Goal: Task Accomplishment & Management: Manage account settings

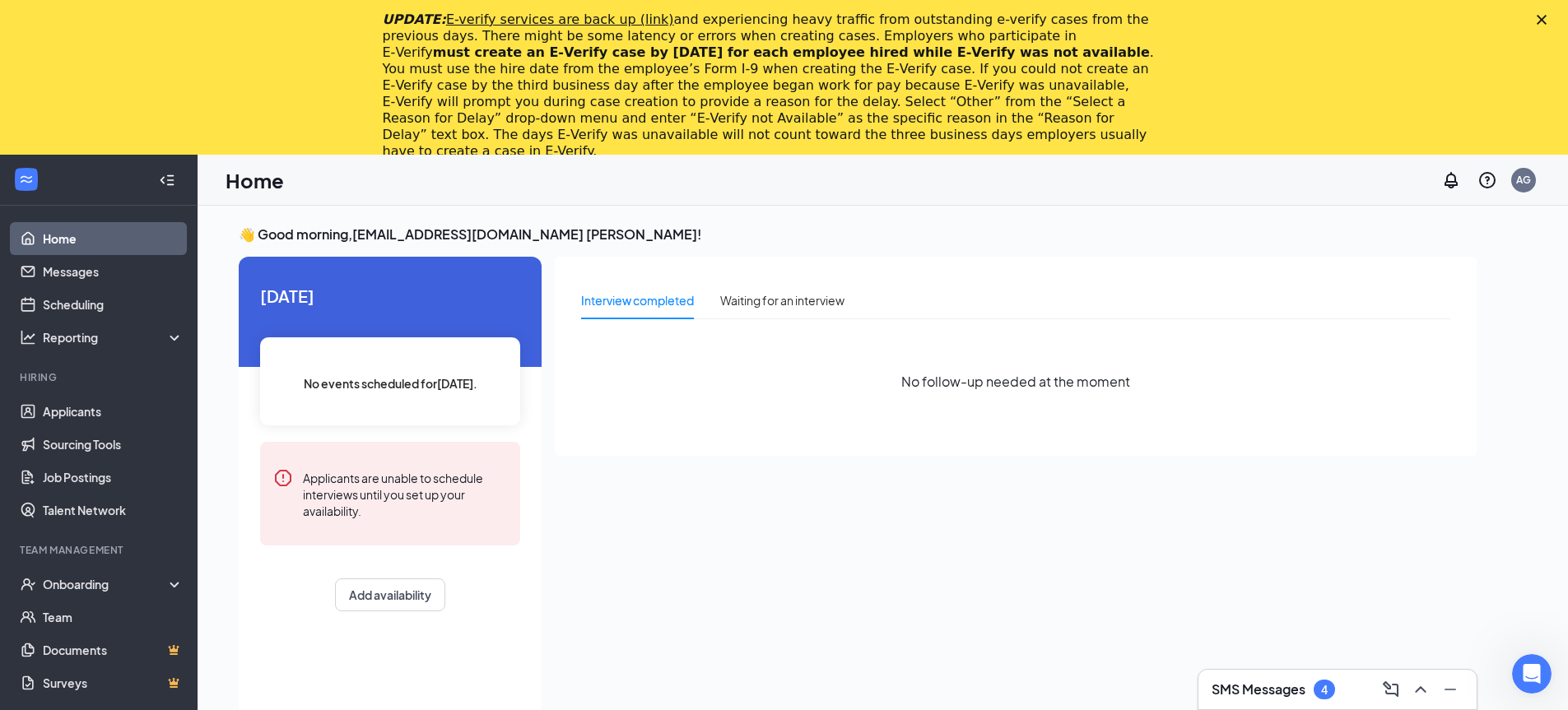
click at [1547, 20] on polygon "Close" at bounding box center [1542, 19] width 10 height 10
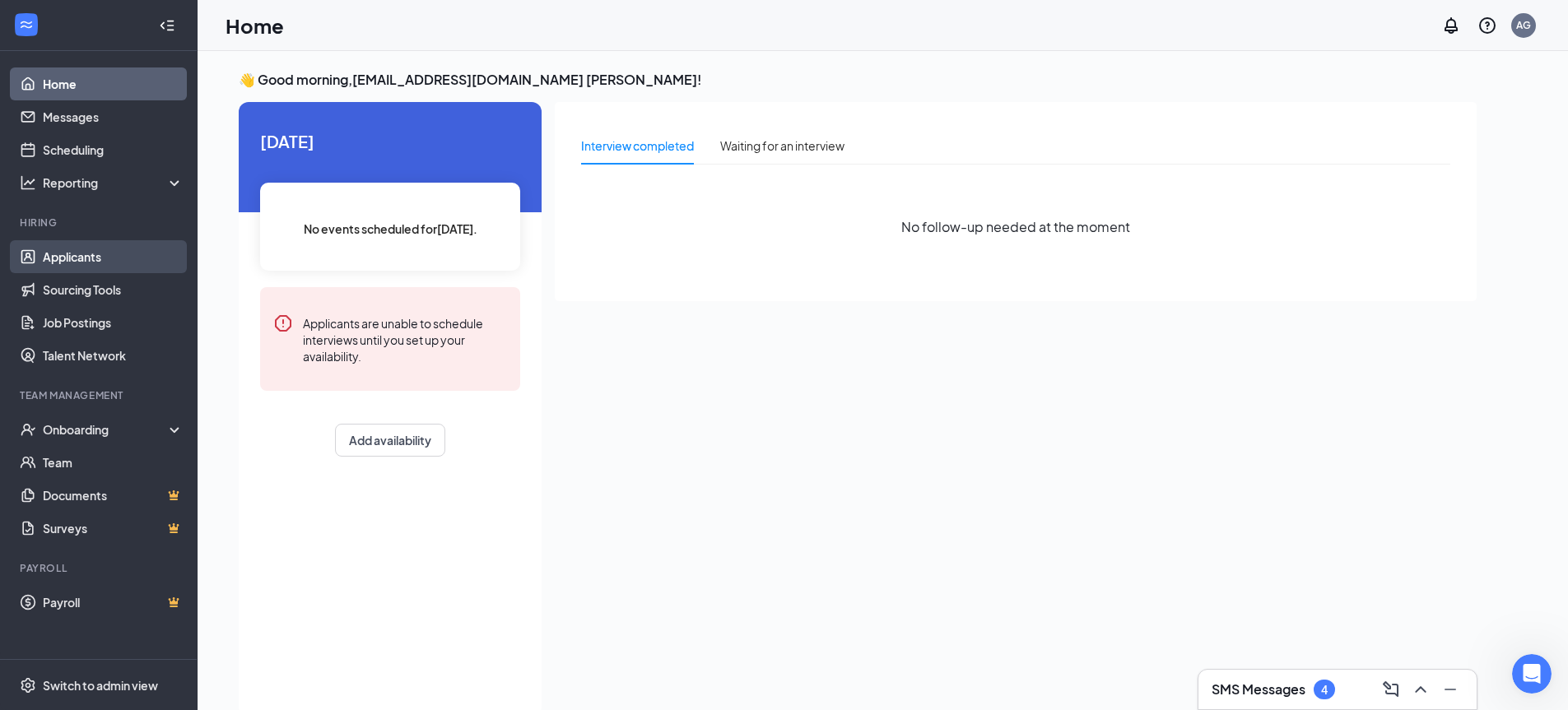
click at [95, 258] on link "Applicants" at bounding box center [114, 256] width 141 height 33
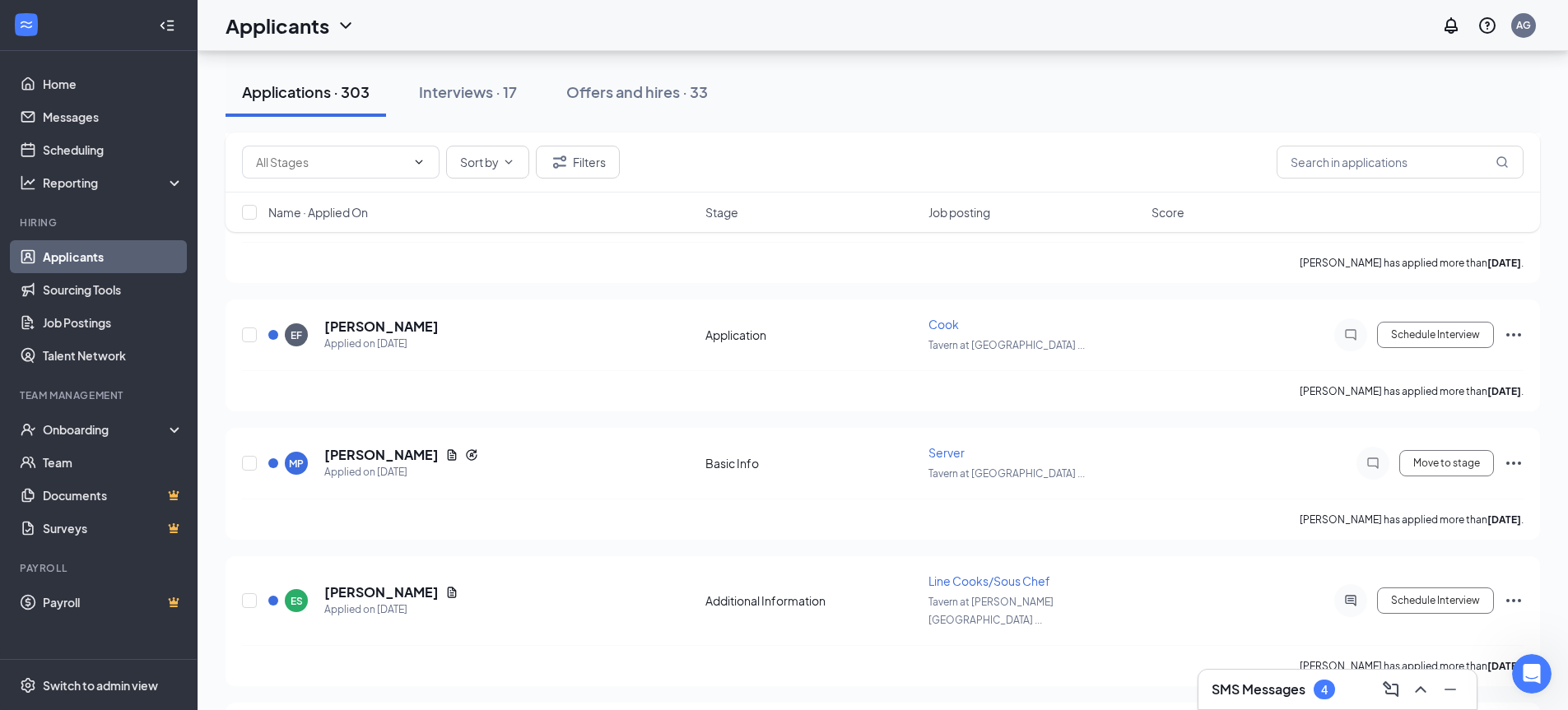
scroll to position [4689, 0]
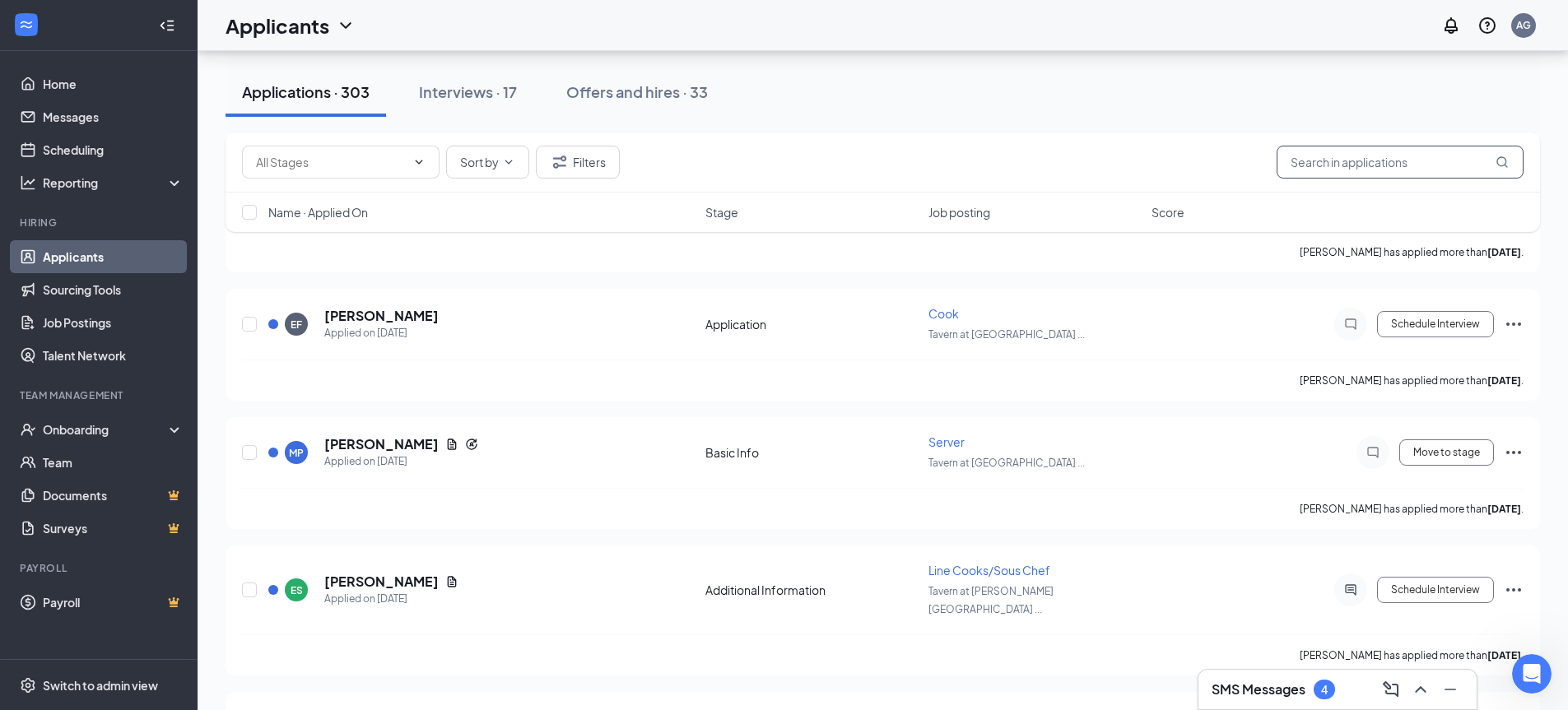
click at [1384, 160] on input "text" at bounding box center [1400, 162] width 247 height 33
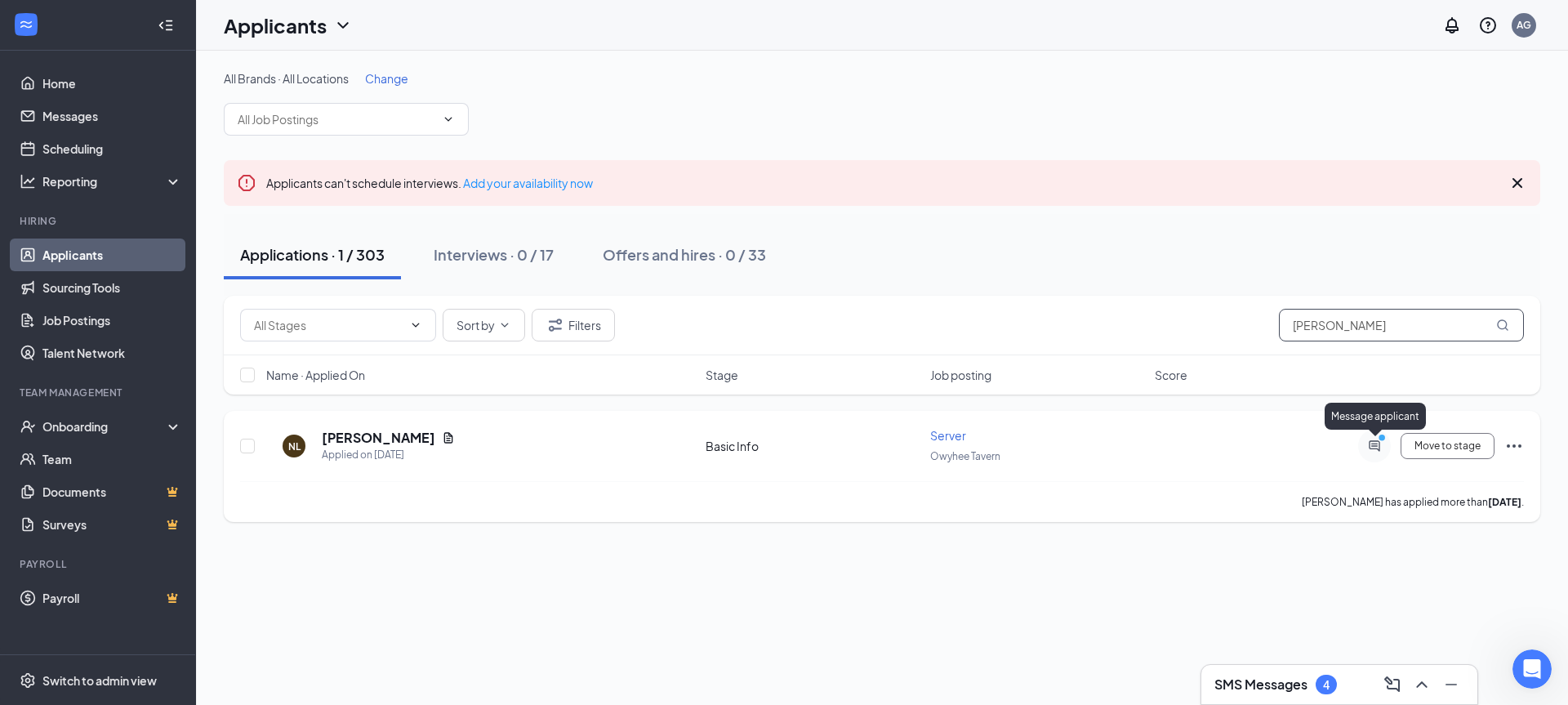
type input "[PERSON_NAME]"
click at [1370, 443] on icon "ActiveChat" at bounding box center [1374, 446] width 10 height 10
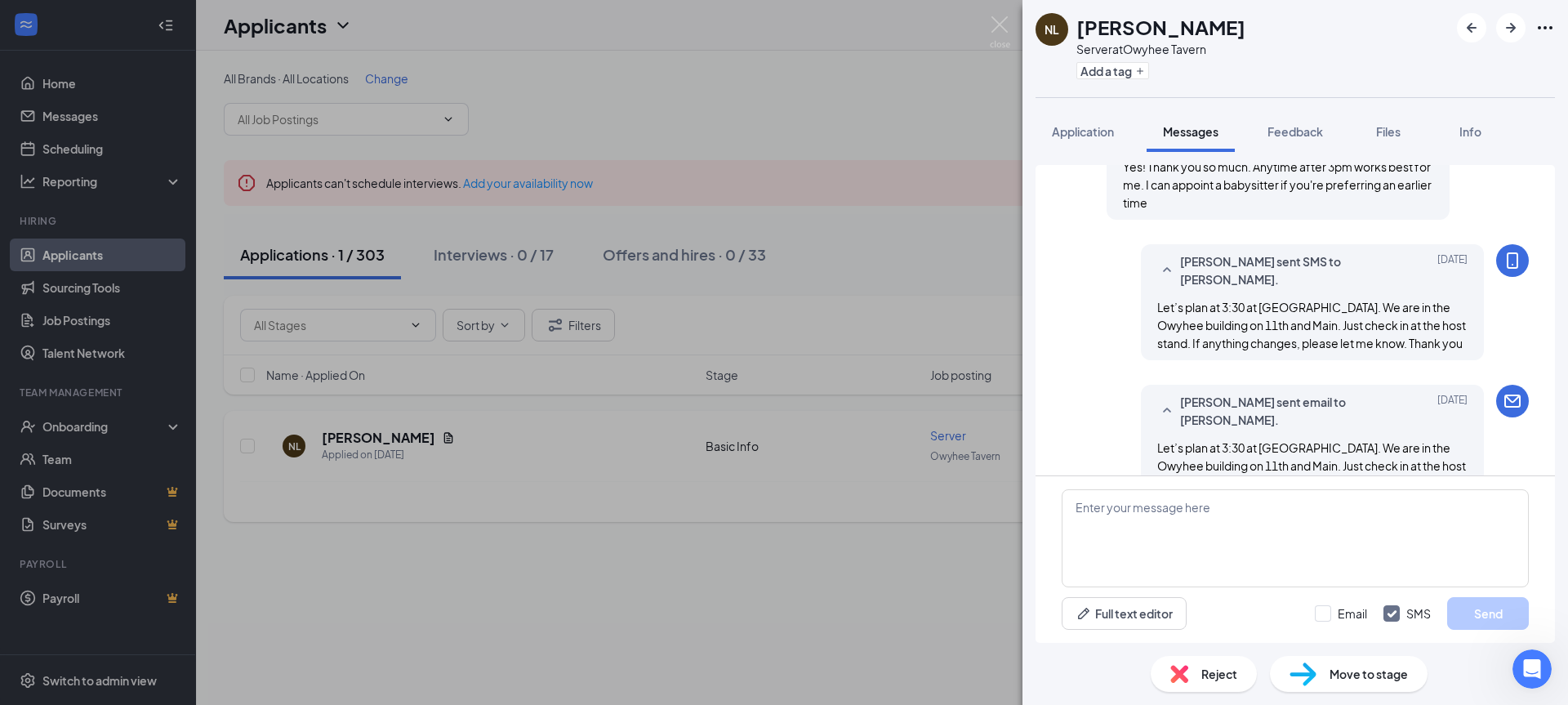
scroll to position [446, 0]
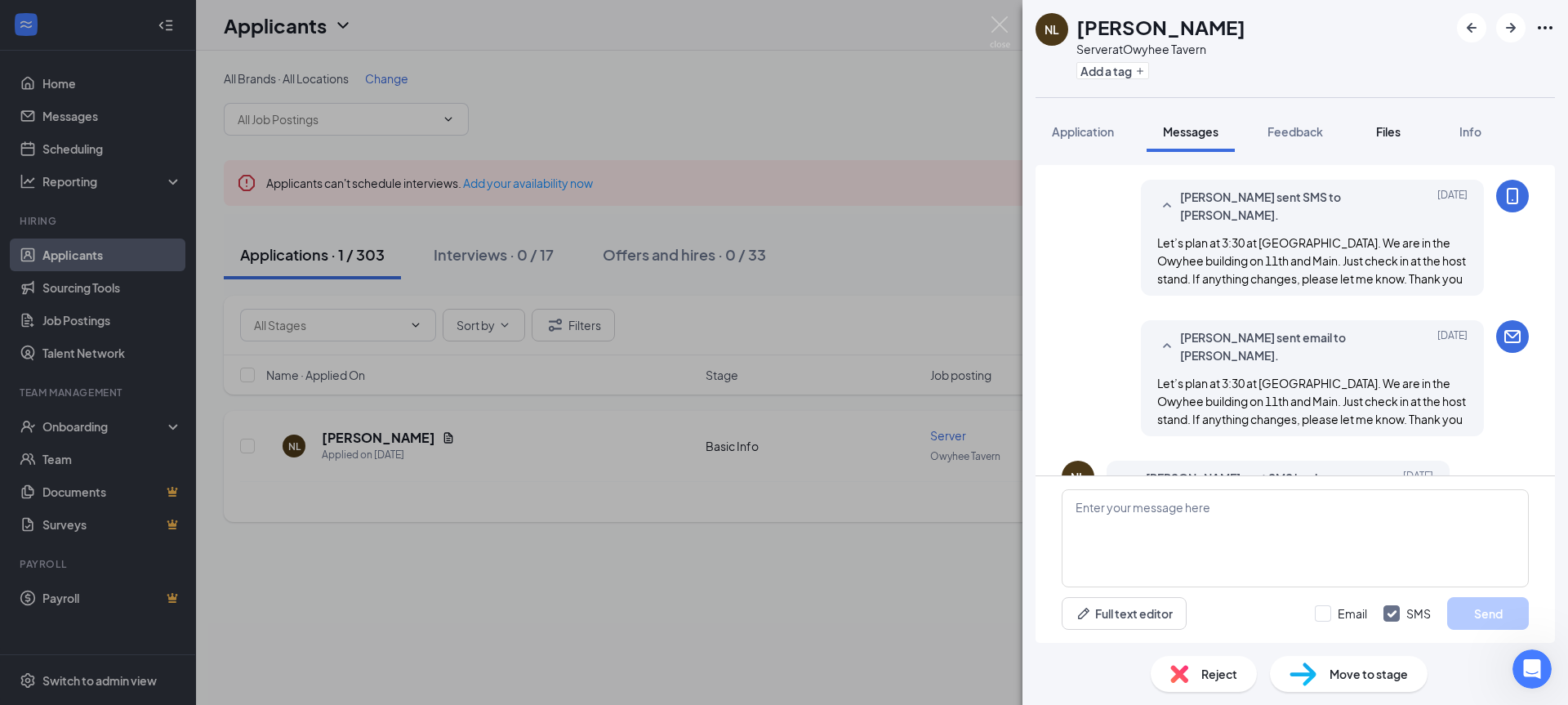
click at [1392, 133] on span "Files" at bounding box center [1389, 131] width 24 height 15
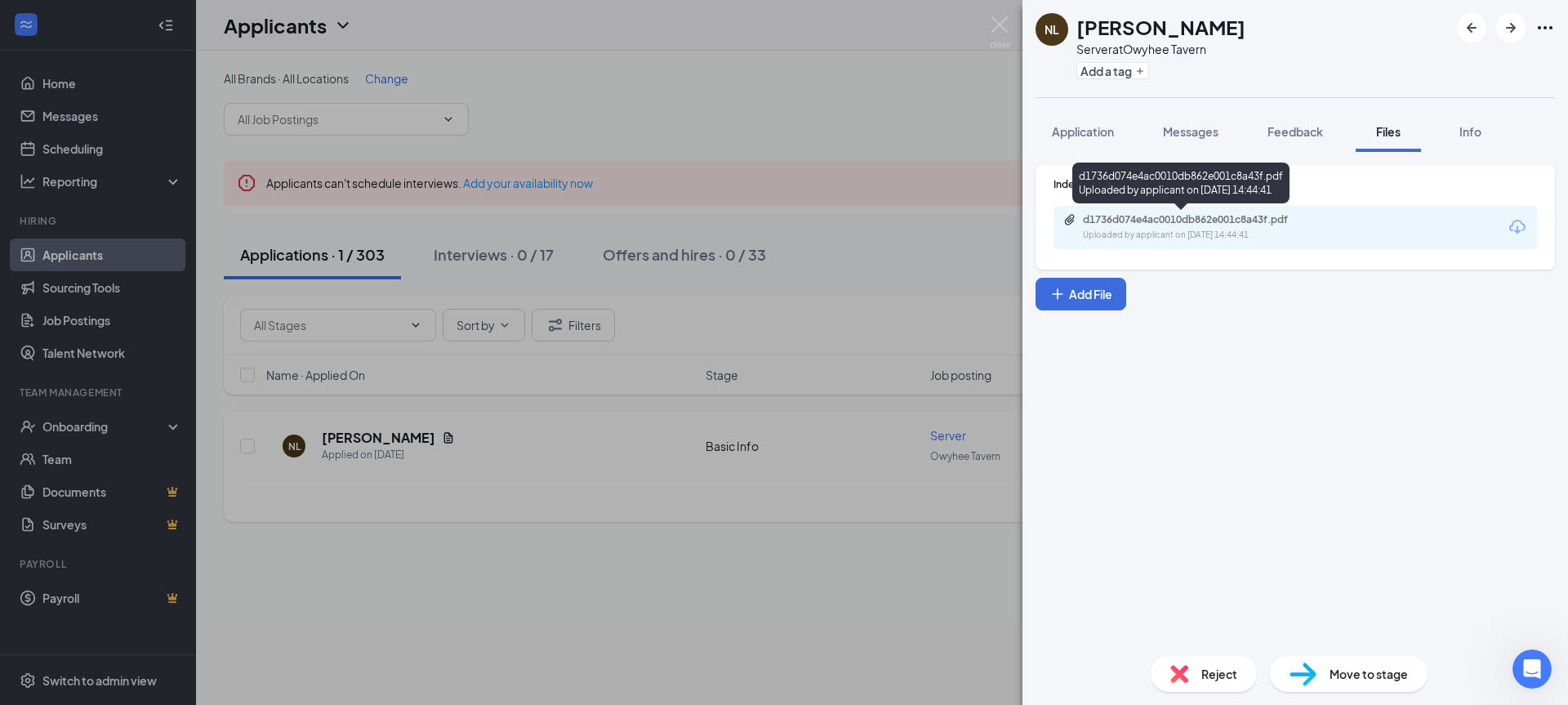
click at [1149, 219] on div "d1736d074e4ac0010db862e001c8a43f.pdf" at bounding box center [1198, 219] width 229 height 13
